Goal: Information Seeking & Learning: Learn about a topic

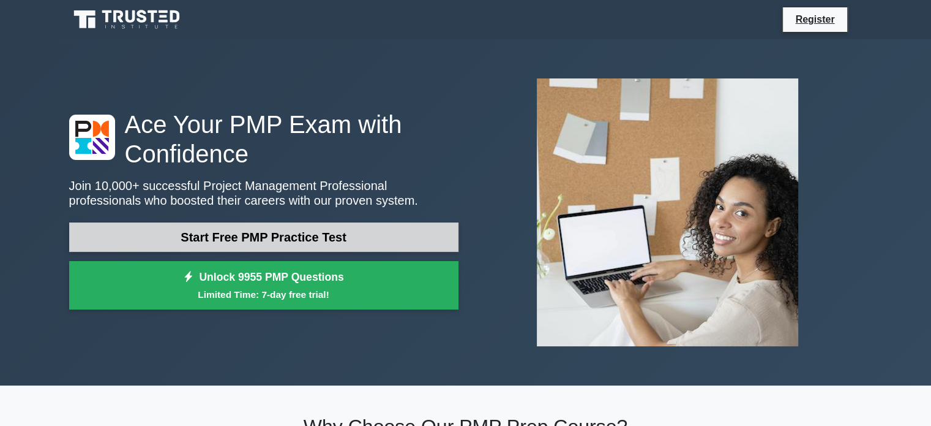
click at [326, 230] on link "Start Free PMP Practice Test" at bounding box center [263, 236] width 389 height 29
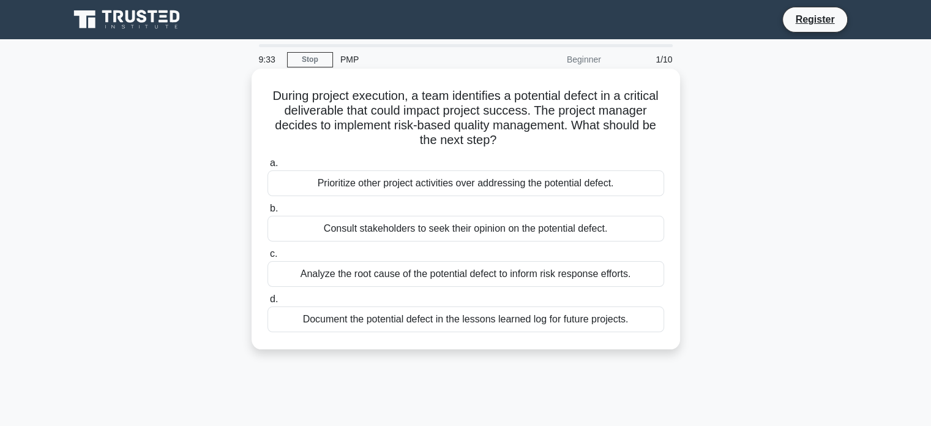
click at [438, 273] on div "Analyze the root cause of the potential defect to inform risk response efforts." at bounding box center [466, 274] width 397 height 26
click at [268, 258] on input "c. Analyze the root cause of the potential defect to inform risk response effor…" at bounding box center [268, 254] width 0 height 8
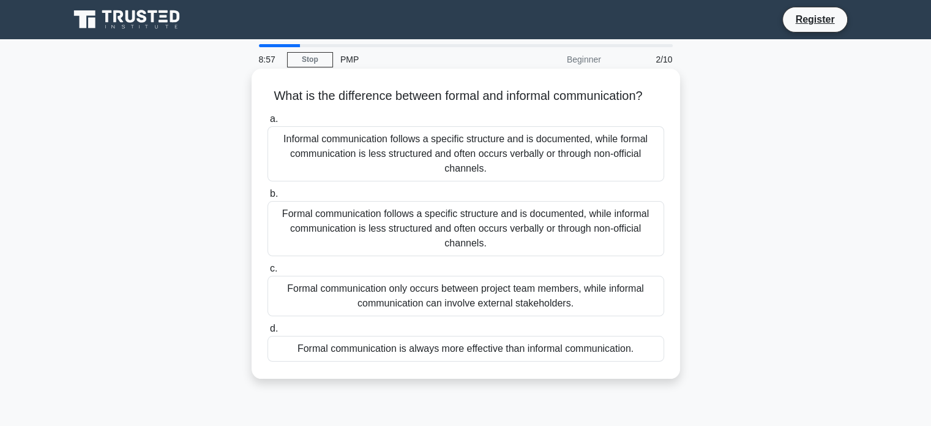
click at [401, 249] on div "Formal communication follows a specific structure and is documented, while info…" at bounding box center [466, 228] width 397 height 55
click at [268, 198] on input "b. Formal communication follows a specific structure and is documented, while i…" at bounding box center [268, 194] width 0 height 8
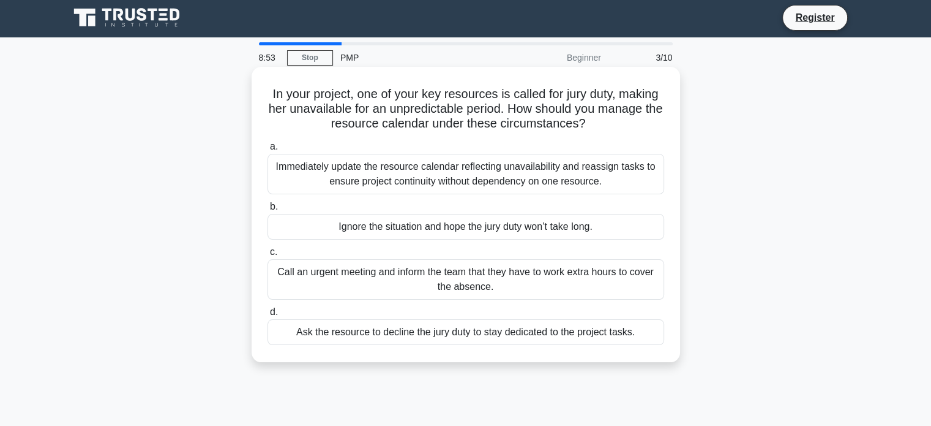
scroll to position [2, 0]
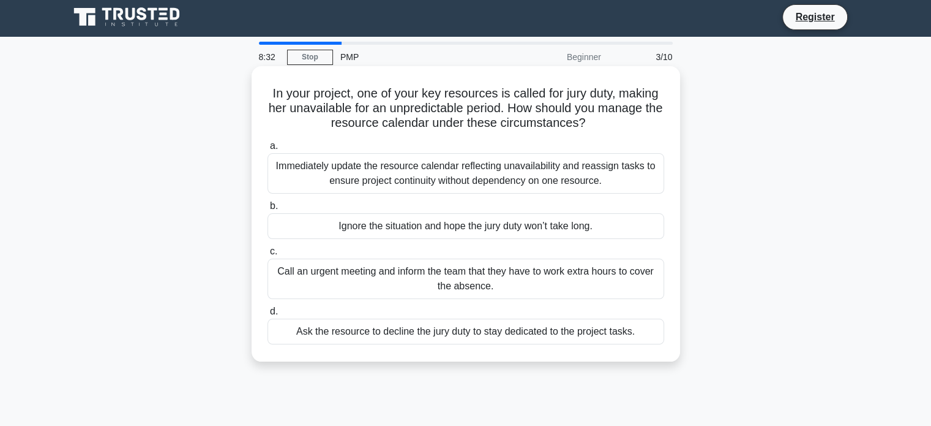
click at [413, 174] on div "Immediately update the resource calendar reflecting unavailability and reassign…" at bounding box center [466, 173] width 397 height 40
click at [268, 150] on input "a. Immediately update the resource calendar reflecting unavailability and reass…" at bounding box center [268, 146] width 0 height 8
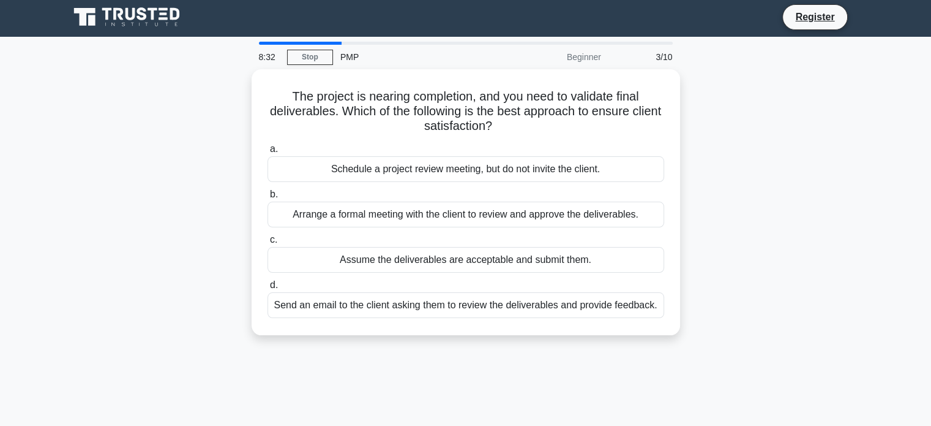
scroll to position [0, 0]
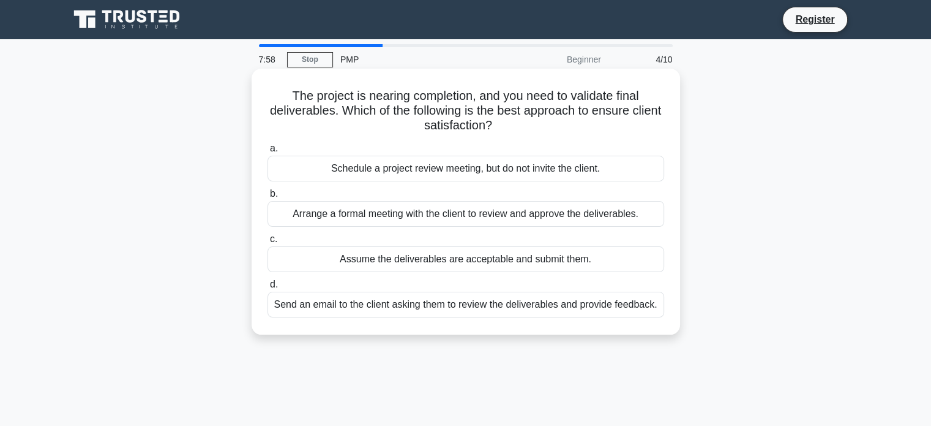
click at [506, 209] on div "Arrange a formal meeting with the client to review and approve the deliverables." at bounding box center [466, 214] width 397 height 26
click at [268, 198] on input "b. Arrange a formal meeting with the client to review and approve the deliverab…" at bounding box center [268, 194] width 0 height 8
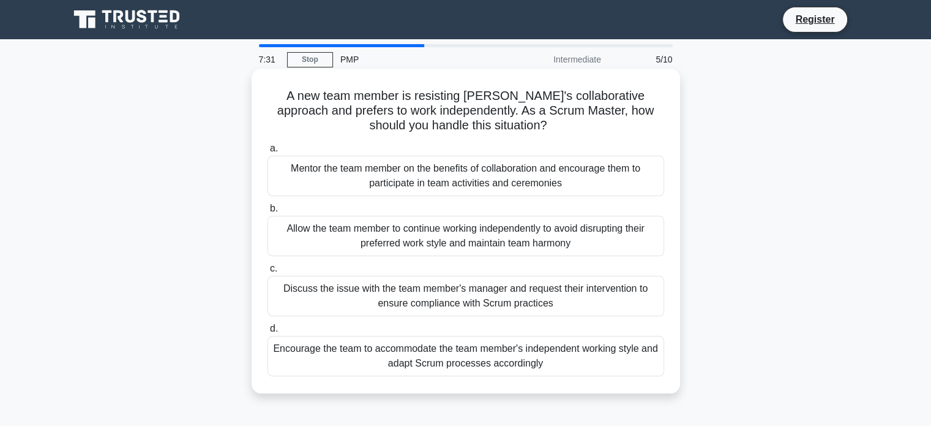
click at [473, 184] on div "Mentor the team member on the benefits of collaboration and encourage them to p…" at bounding box center [466, 176] width 397 height 40
click at [268, 152] on input "a. Mentor the team member on the benefits of collaboration and encourage them t…" at bounding box center [268, 149] width 0 height 8
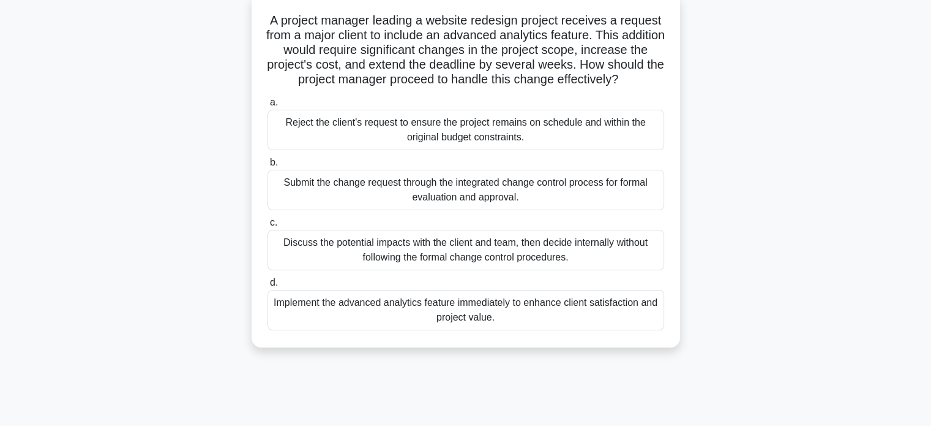
scroll to position [78, 0]
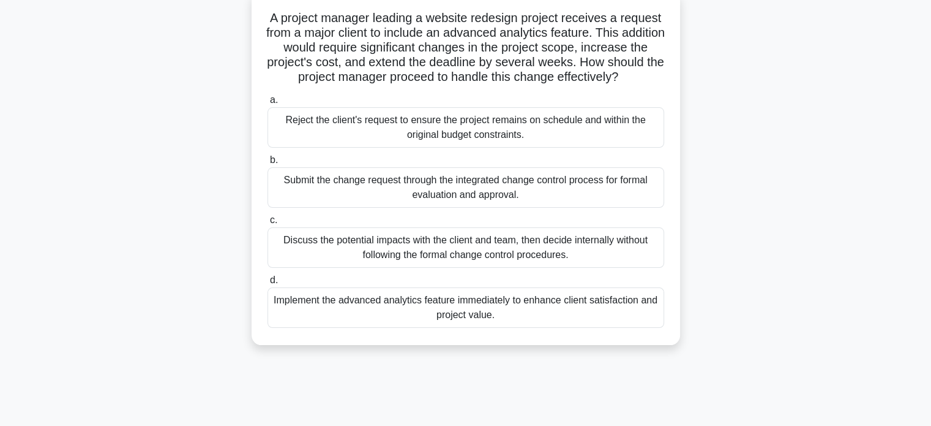
click at [570, 205] on div "Submit the change request through the integrated change control process for for…" at bounding box center [466, 187] width 397 height 40
click at [268, 164] on input "b. Submit the change request through the integrated change control process for …" at bounding box center [268, 160] width 0 height 8
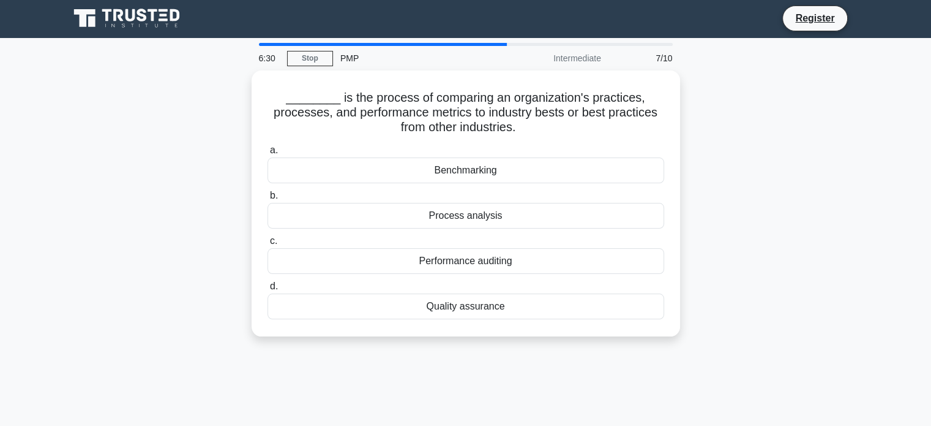
scroll to position [0, 0]
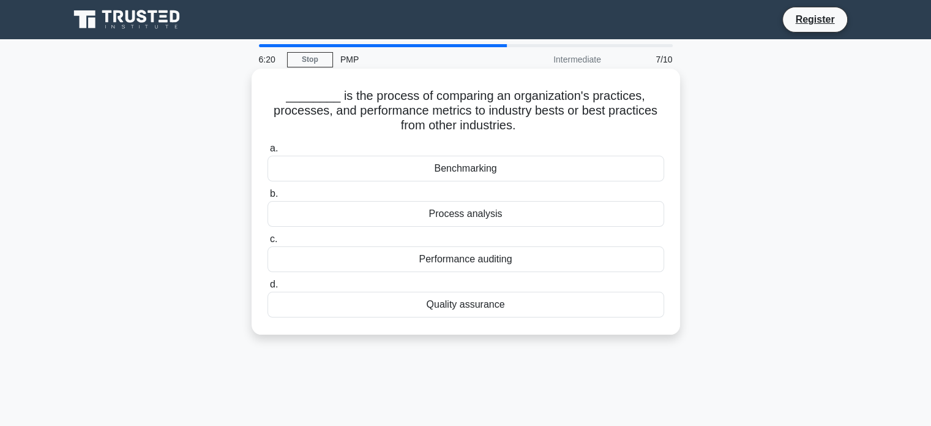
click at [554, 166] on div "Benchmarking" at bounding box center [466, 169] width 397 height 26
click at [268, 152] on input "a. Benchmarking" at bounding box center [268, 149] width 0 height 8
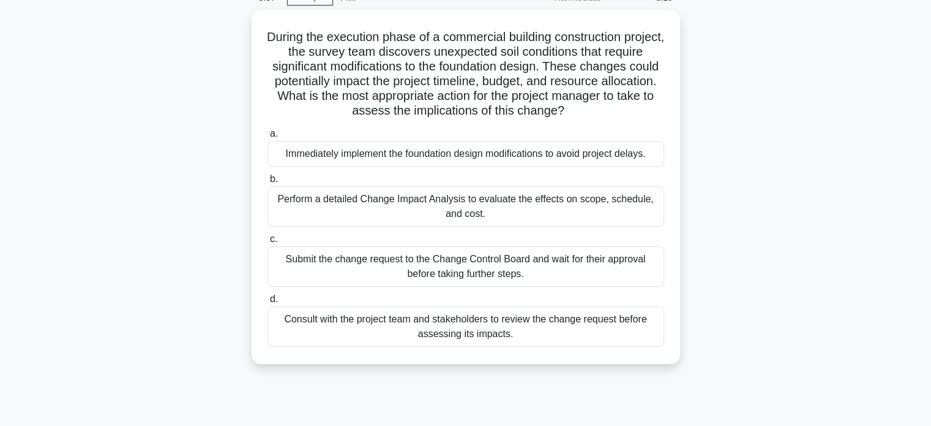
scroll to position [62, 0]
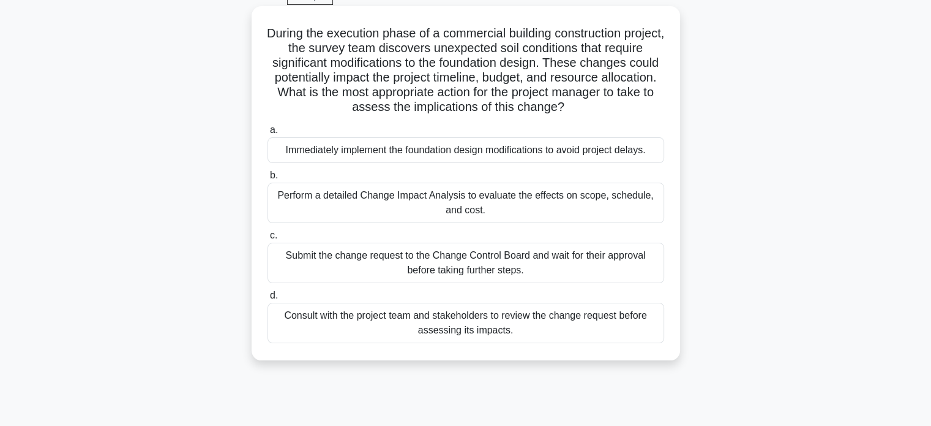
click at [379, 209] on div "Perform a detailed Change Impact Analysis to evaluate the effects on scope, sch…" at bounding box center [466, 203] width 397 height 40
click at [268, 179] on input "b. Perform a detailed Change Impact Analysis to evaluate the effects on scope, …" at bounding box center [268, 175] width 0 height 8
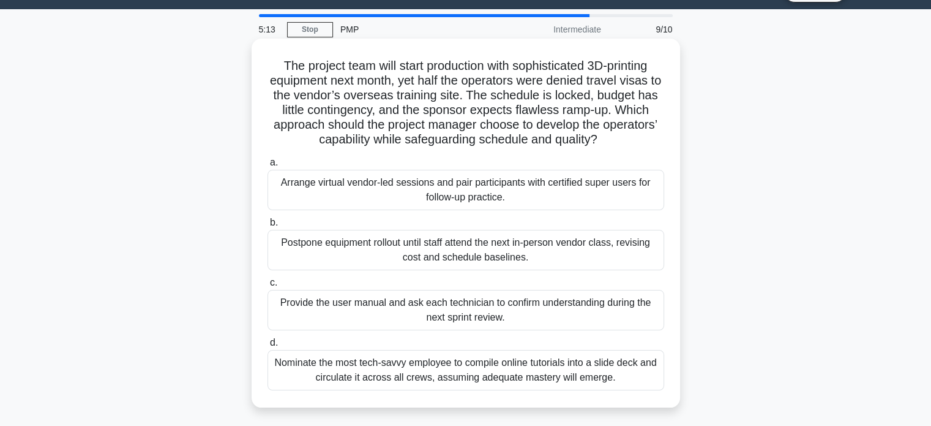
scroll to position [29, 0]
click at [381, 194] on div "Arrange virtual vendor-led sessions and pair participants with certified super …" at bounding box center [466, 190] width 397 height 40
click at [268, 167] on input "a. Arrange virtual vendor-led sessions and pair participants with certified sup…" at bounding box center [268, 163] width 0 height 8
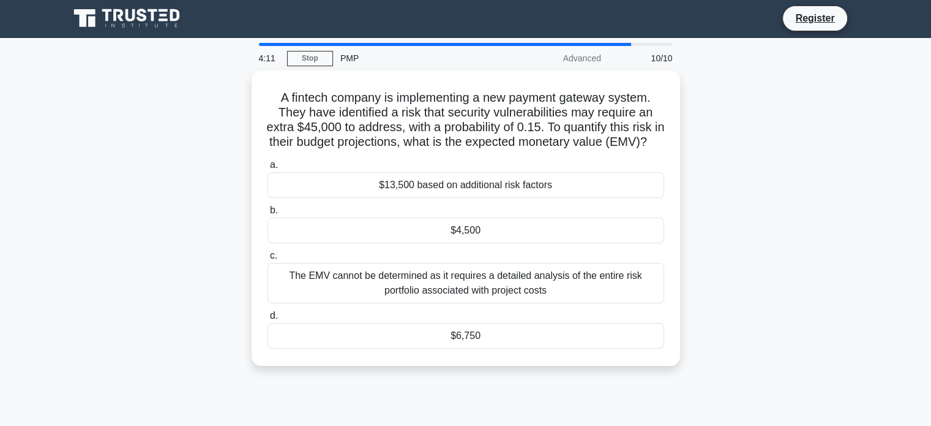
scroll to position [0, 0]
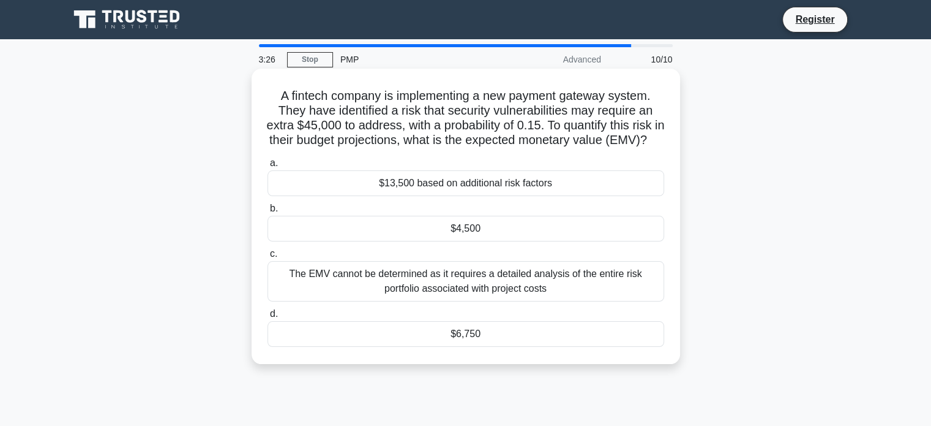
click at [474, 347] on div "$6,750" at bounding box center [466, 334] width 397 height 26
click at [268, 318] on input "d. $6,750" at bounding box center [268, 314] width 0 height 8
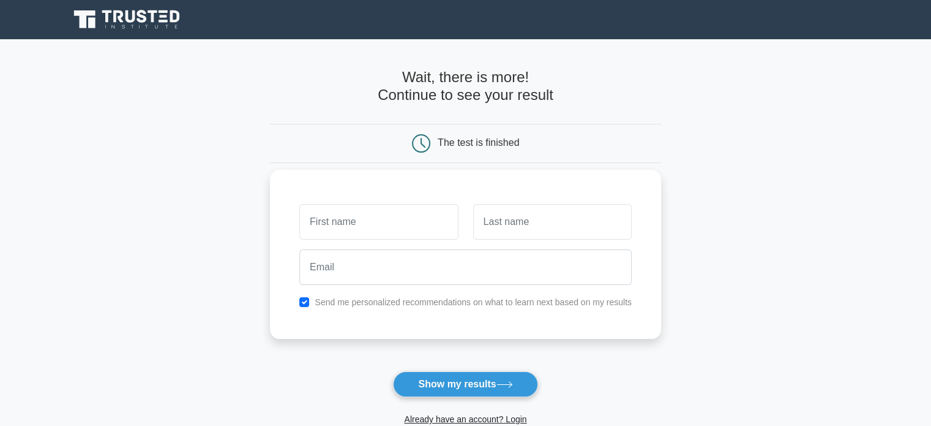
drag, startPoint x: 418, startPoint y: 212, endPoint x: 413, endPoint y: 219, distance: 8.5
click at [413, 219] on input "text" at bounding box center [378, 222] width 159 height 36
type input "[PERSON_NAME]"
click at [484, 226] on input "text" at bounding box center [552, 222] width 159 height 36
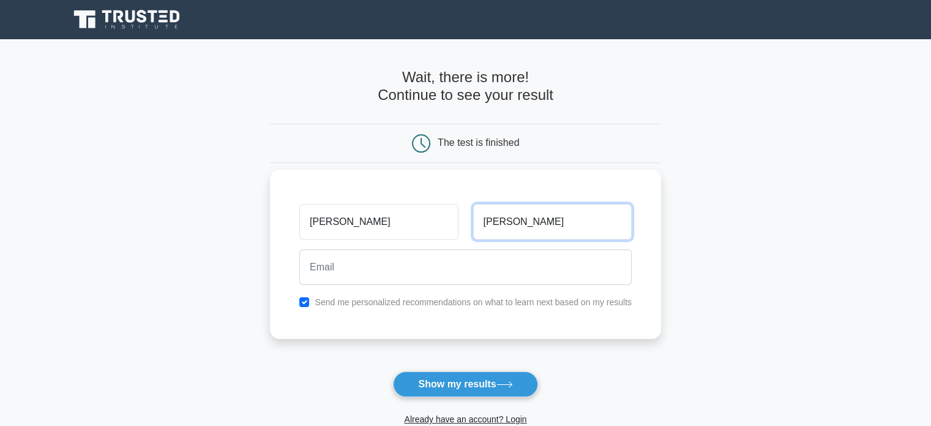
type input "[PERSON_NAME]"
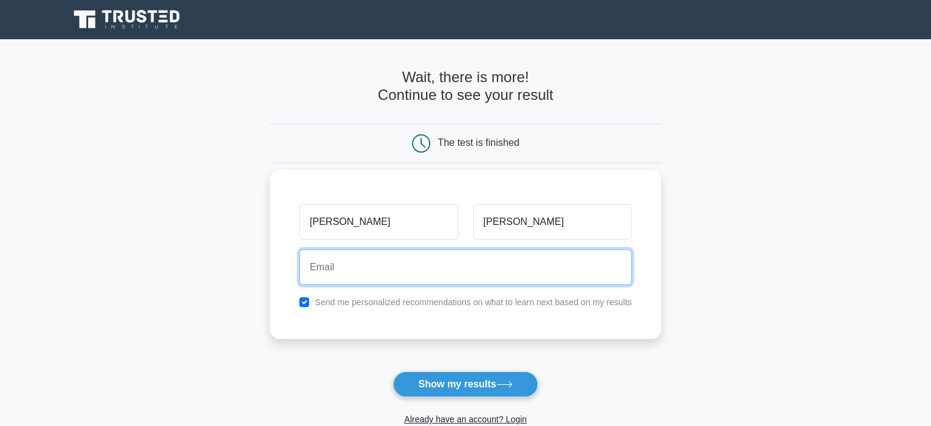
click at [459, 255] on input "email" at bounding box center [465, 267] width 333 height 36
type input "lisa.bishop2012@gmail.com"
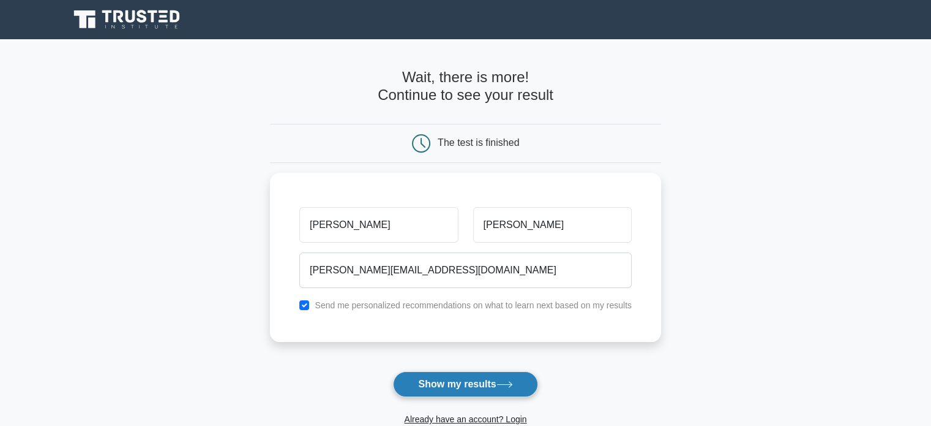
click at [467, 385] on button "Show my results" at bounding box center [465, 384] width 145 height 26
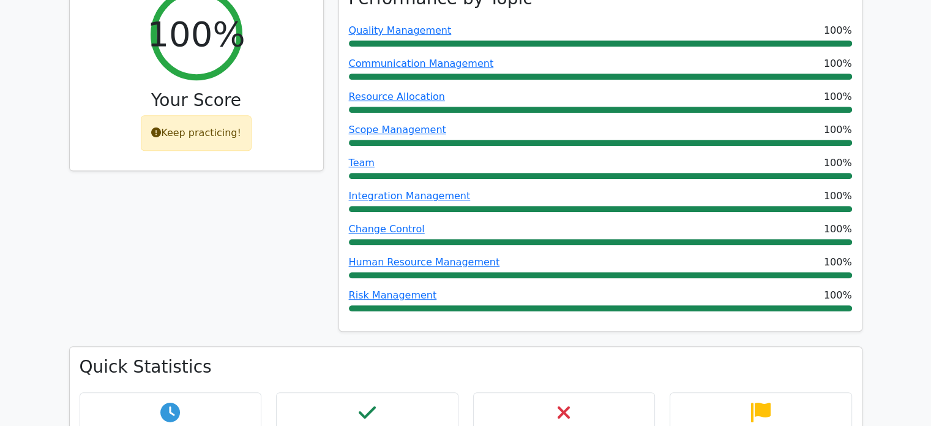
scroll to position [575, 0]
